Goal: Register for event/course

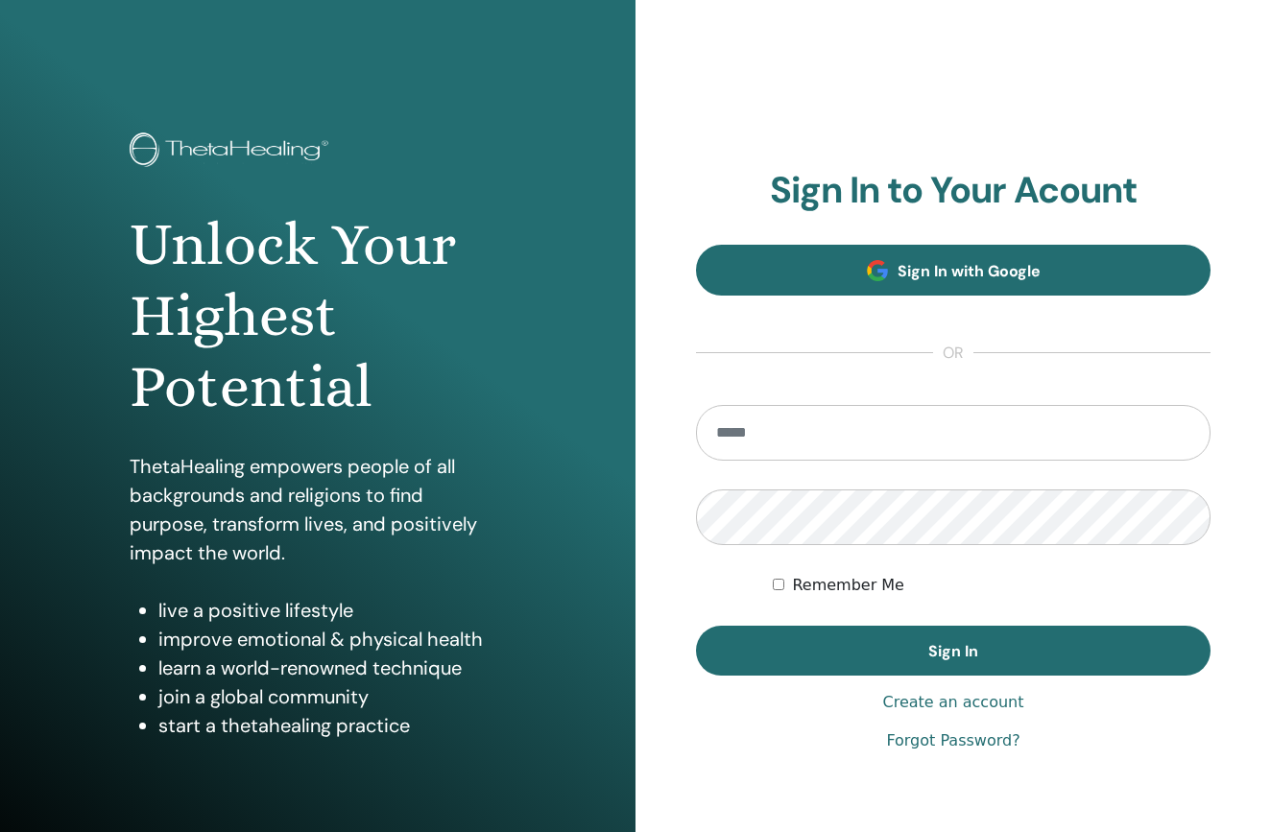
click at [904, 277] on span "Sign In with Google" at bounding box center [969, 271] width 143 height 20
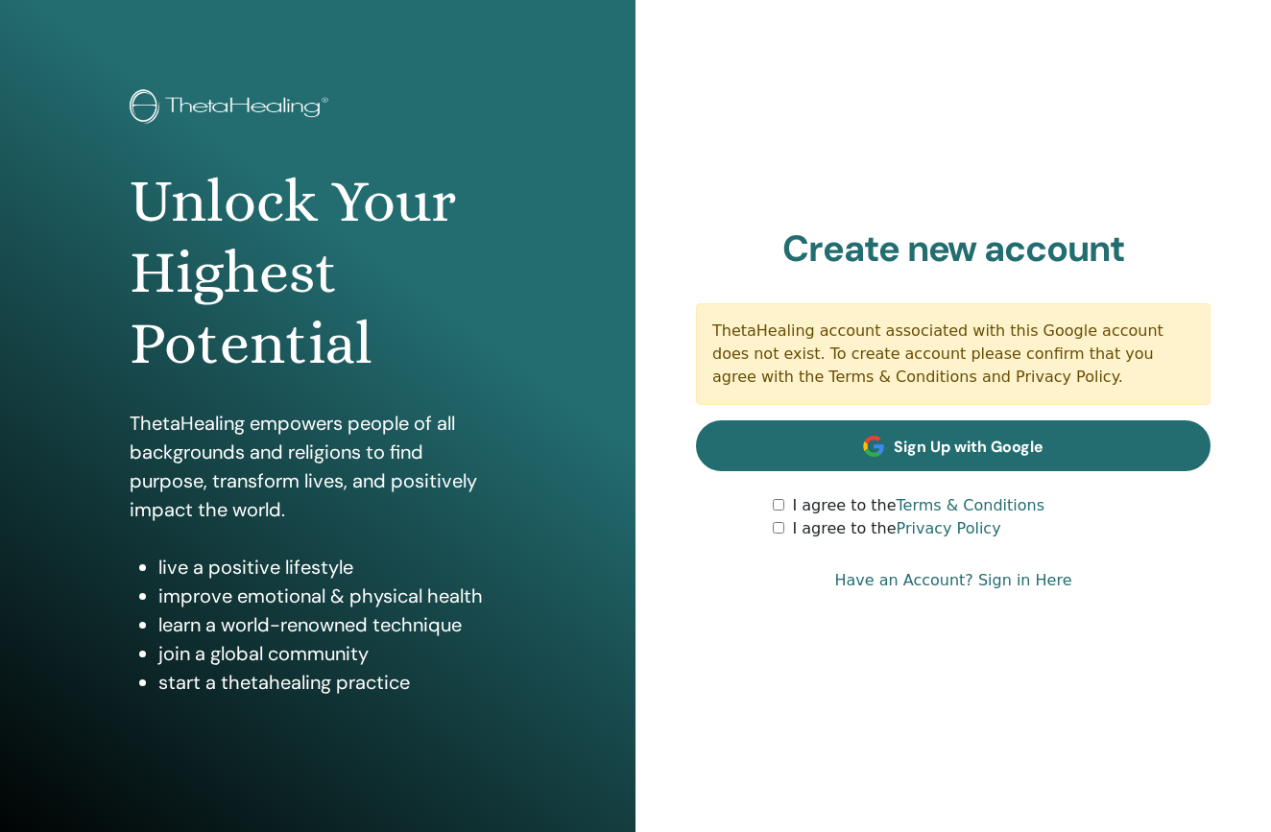
scroll to position [56, 0]
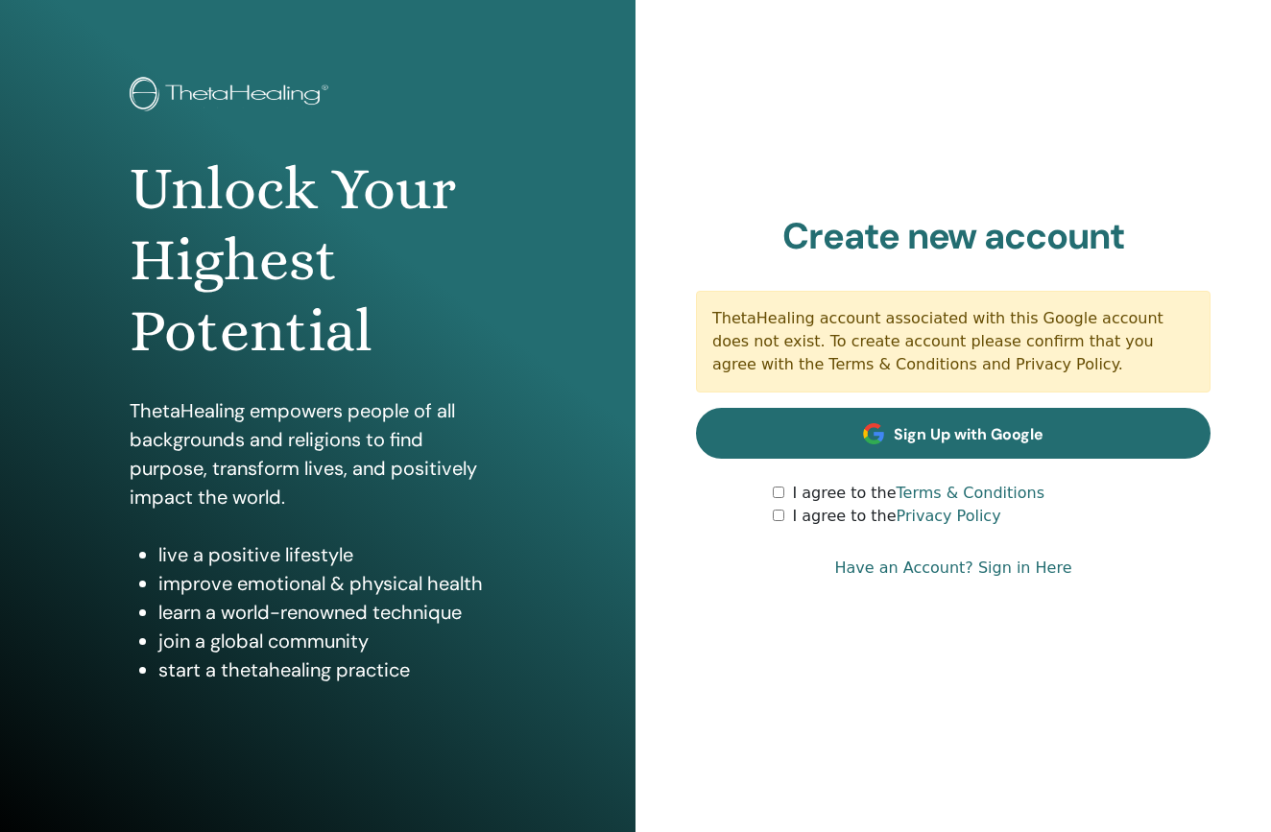
click at [895, 458] on link "Sign Up with Google" at bounding box center [953, 433] width 515 height 51
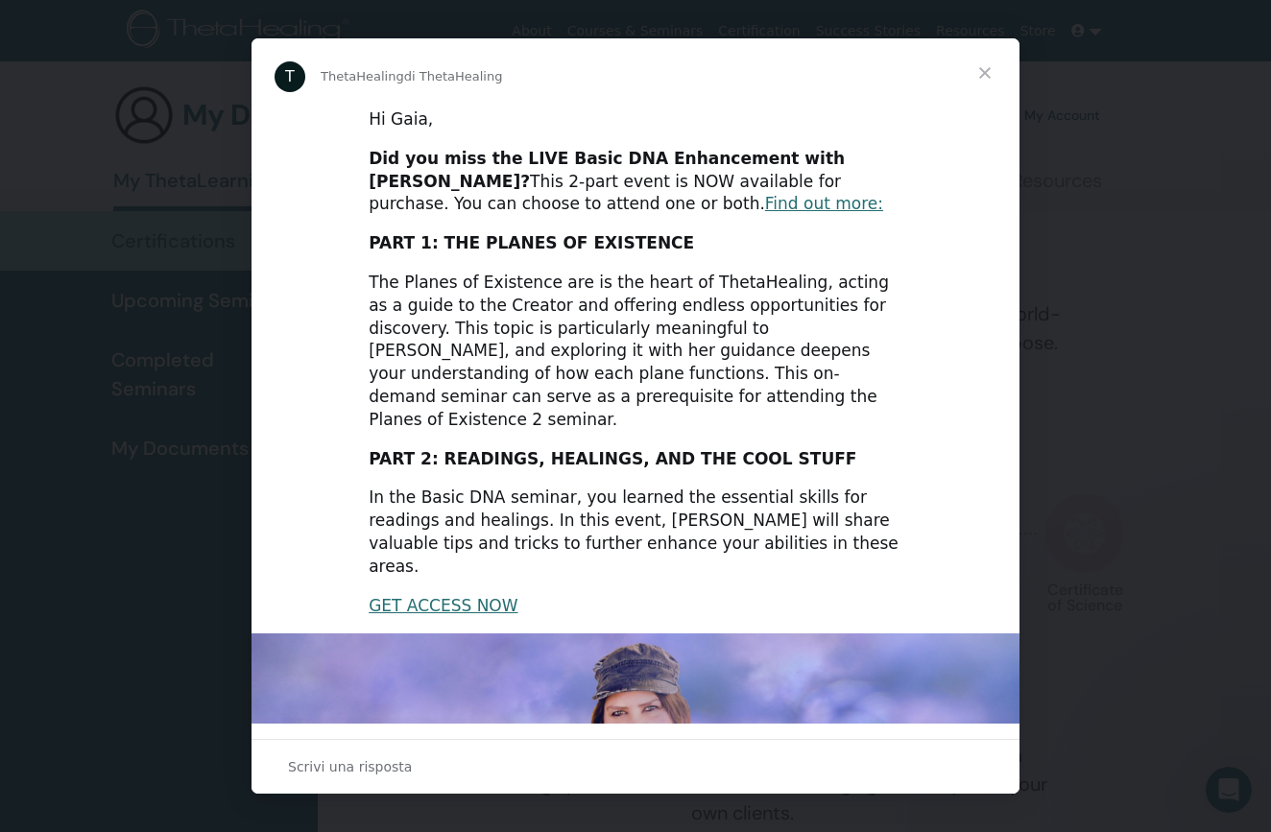
click at [989, 74] on span "Chiudi" at bounding box center [985, 72] width 69 height 69
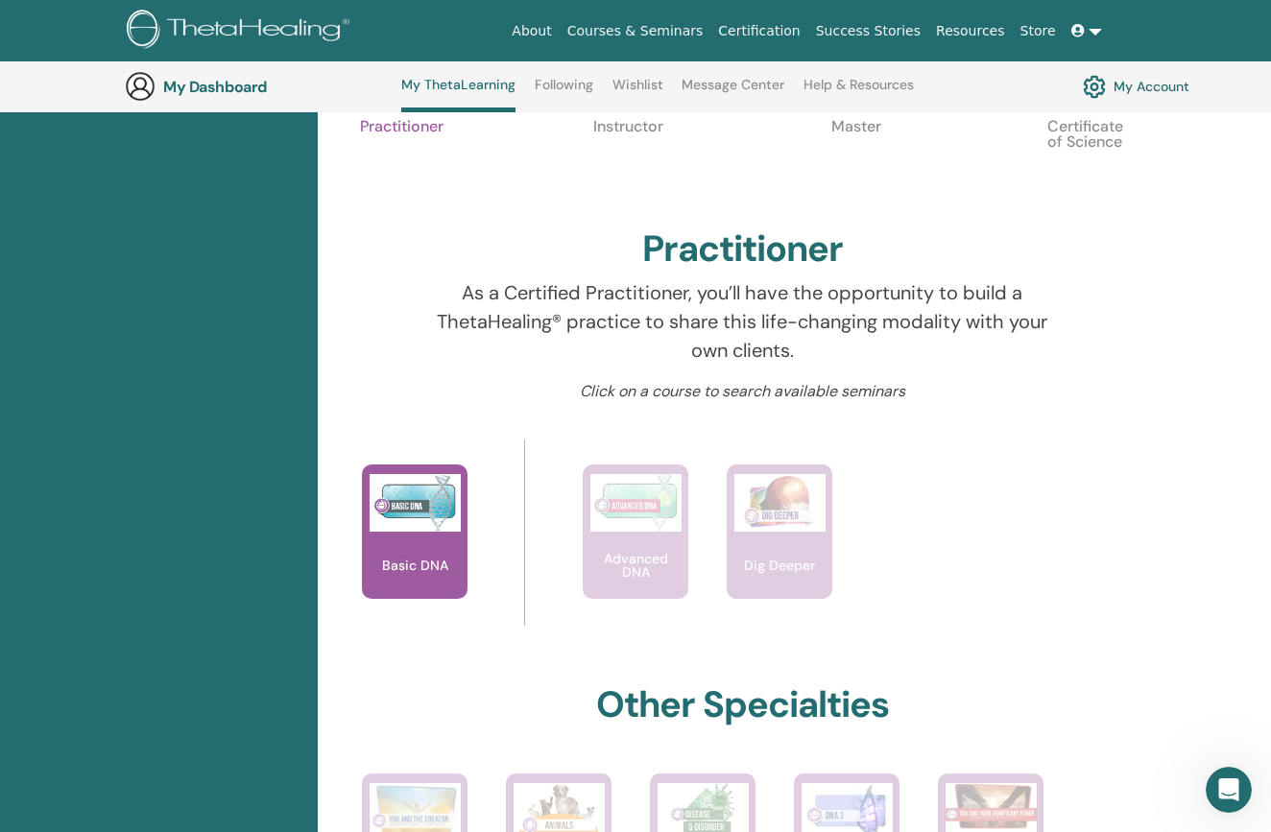
scroll to position [553, 0]
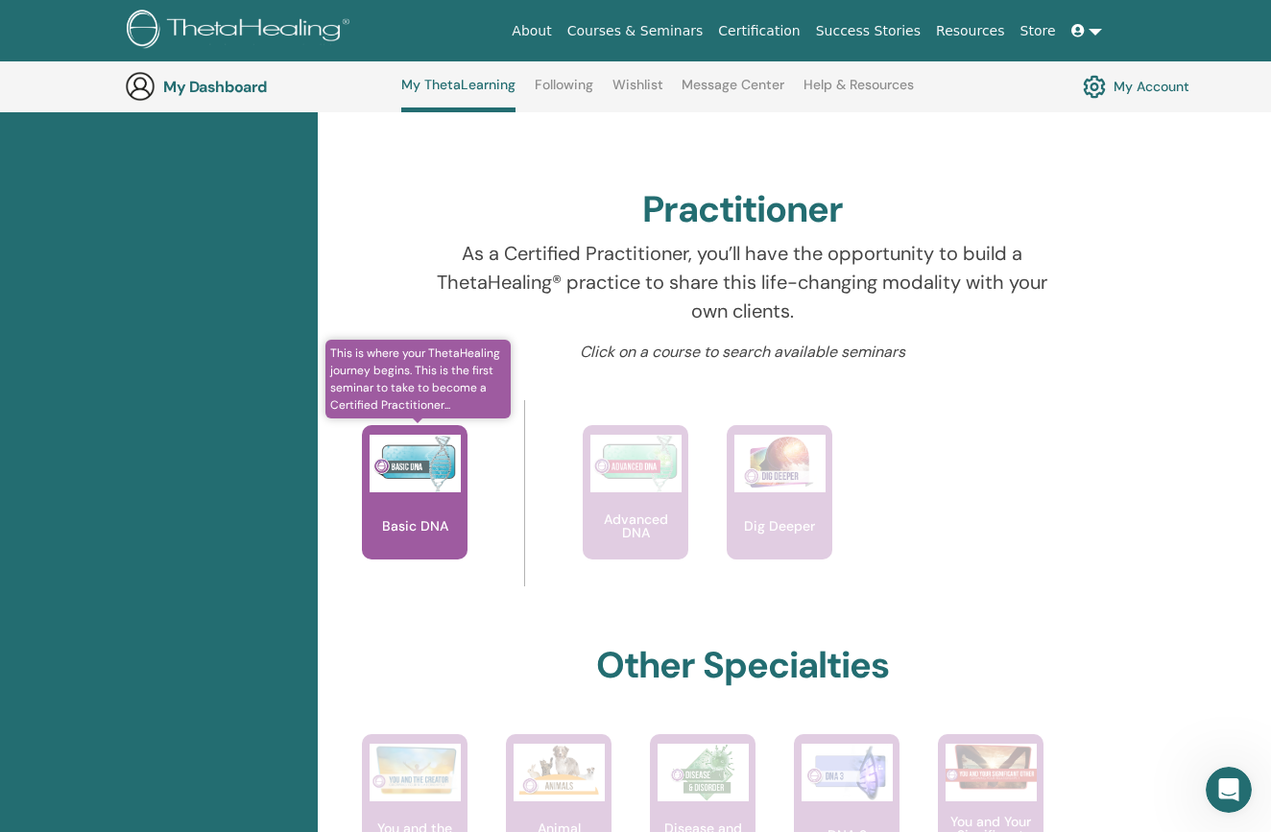
click at [423, 526] on p "Basic DNA" at bounding box center [415, 525] width 82 height 13
click at [436, 521] on p "Basic DNA" at bounding box center [415, 525] width 82 height 13
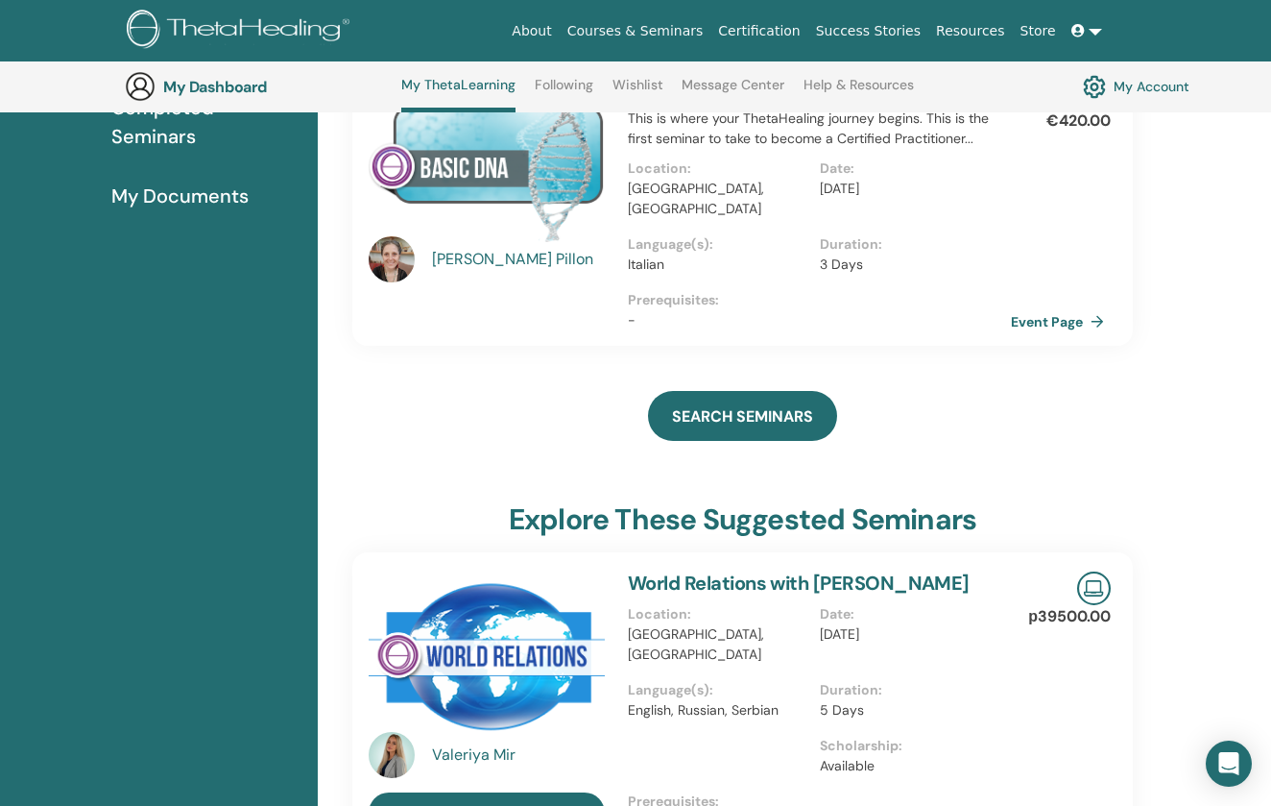
scroll to position [253, 0]
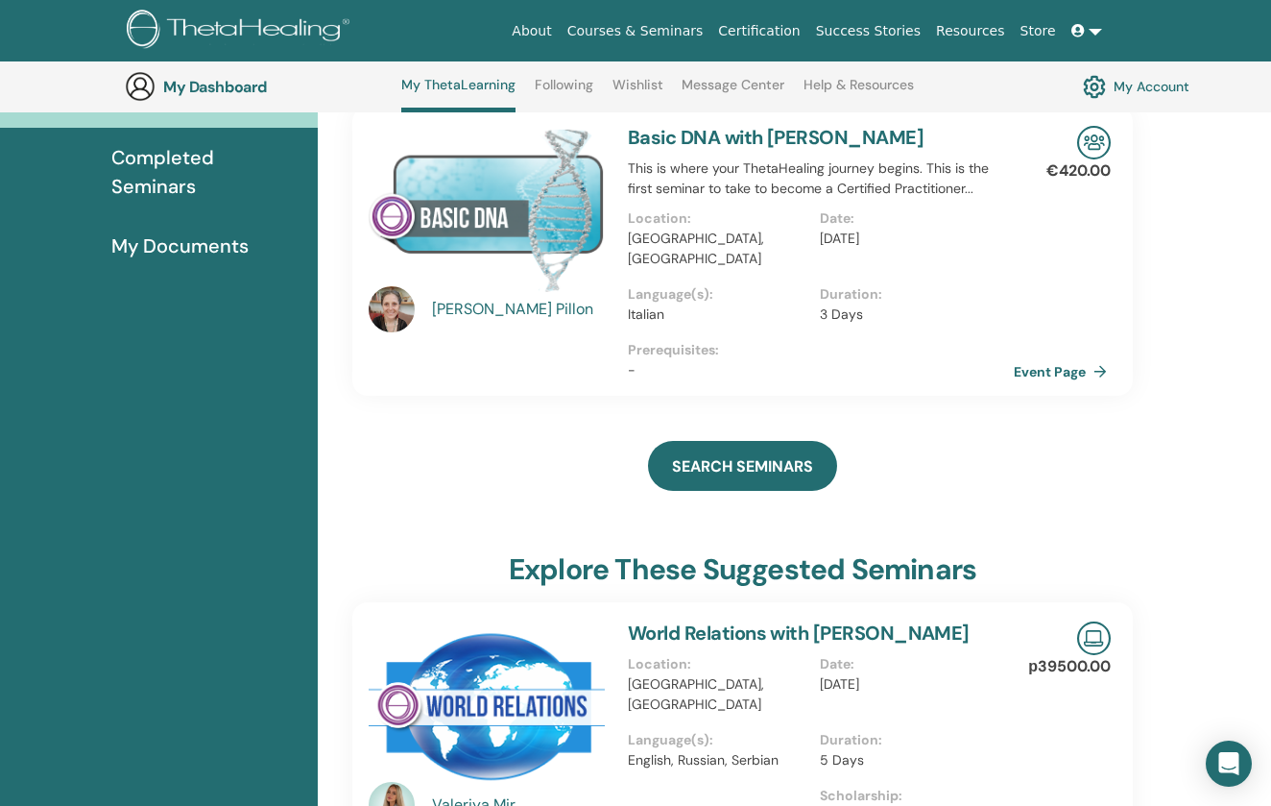
click at [1068, 357] on link "Event Page" at bounding box center [1064, 371] width 101 height 29
